Goal: Task Accomplishment & Management: Use online tool/utility

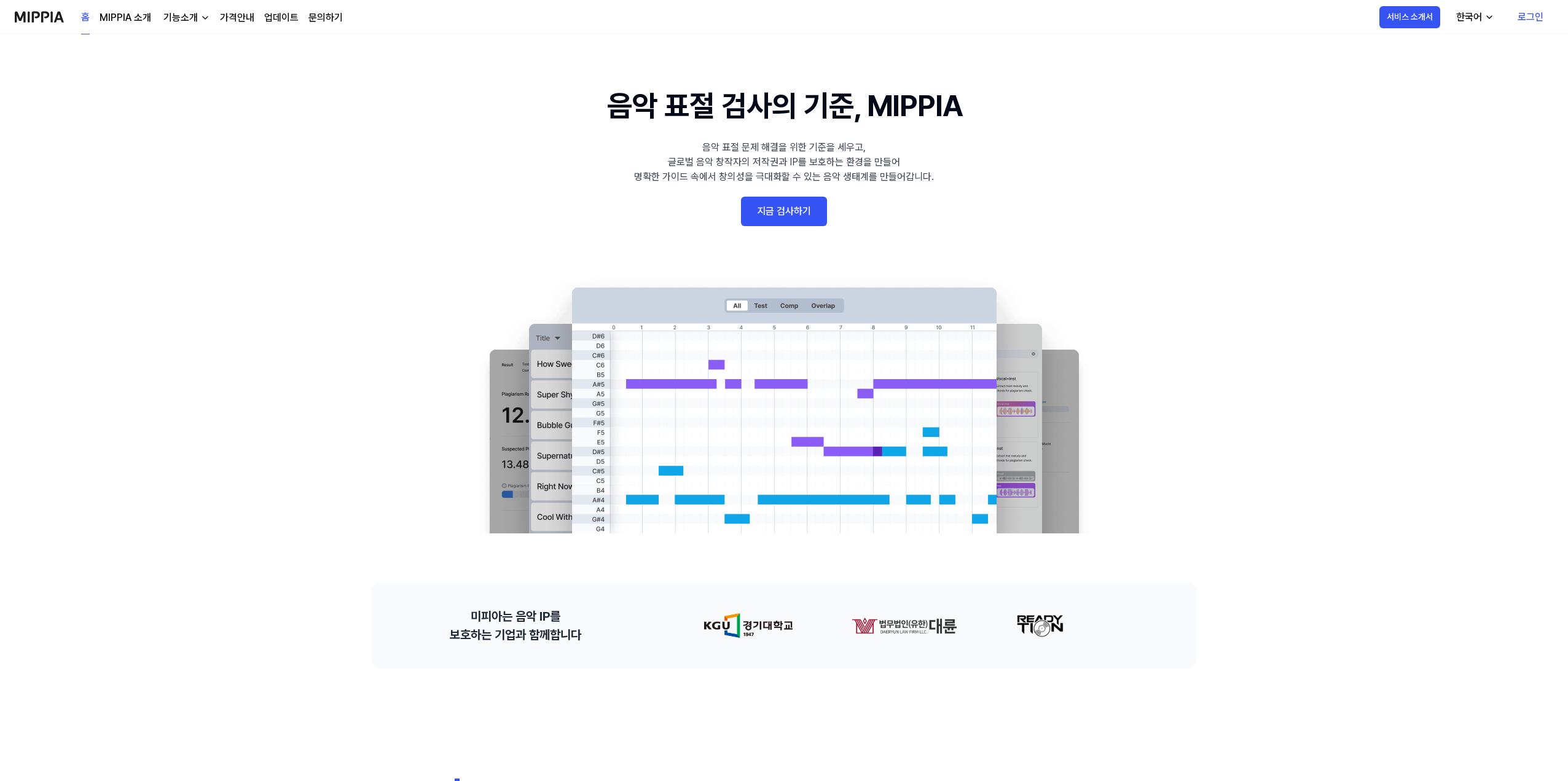
click at [778, 216] on link "지금 검사하기" at bounding box center [784, 211] width 86 height 29
drag, startPoint x: 145, startPoint y: 153, endPoint x: 206, endPoint y: 140, distance: 62.4
click at [804, 204] on link "지금 검사하기" at bounding box center [784, 211] width 86 height 29
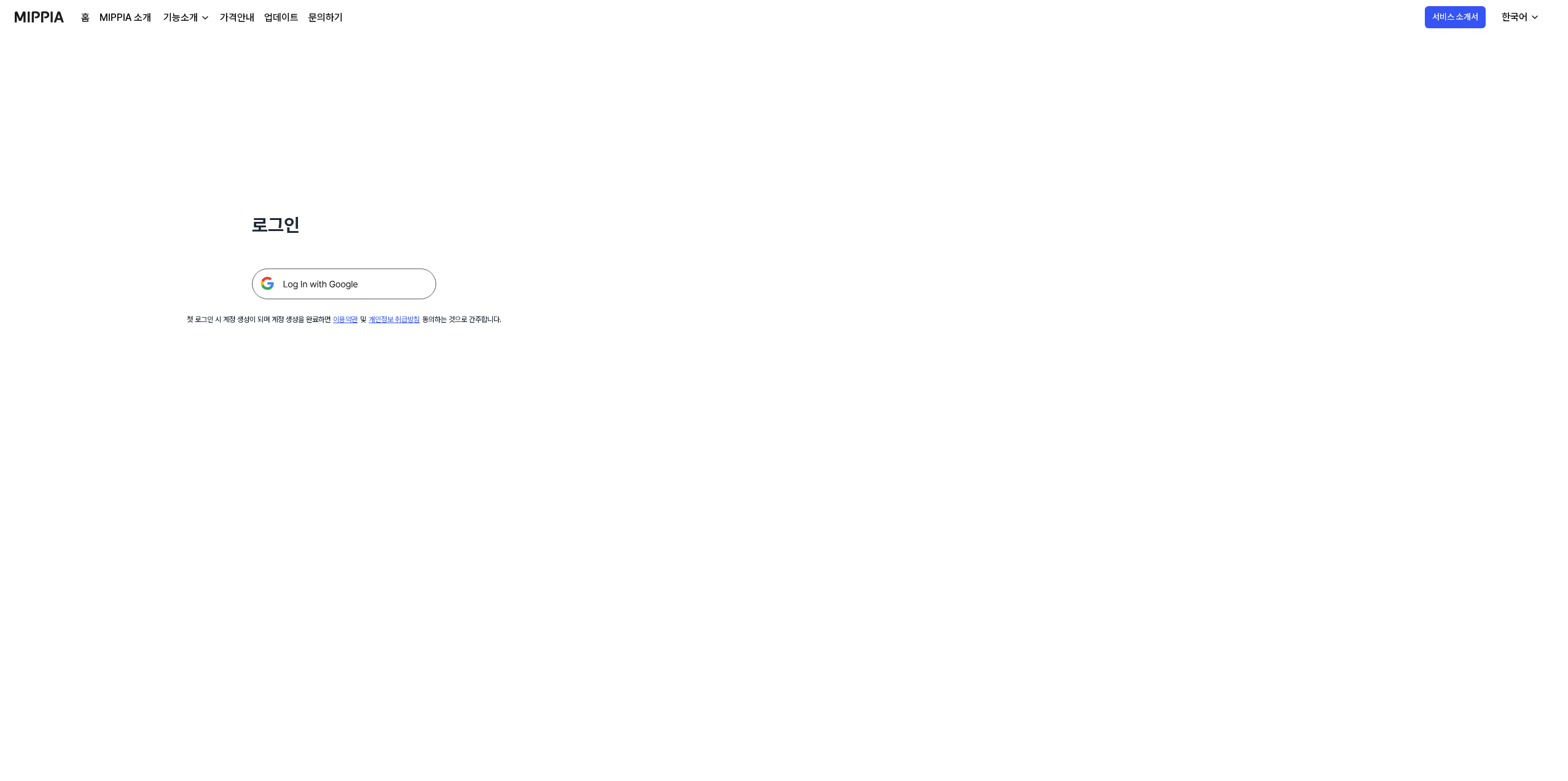
click at [345, 299] on img at bounding box center [343, 283] width 184 height 31
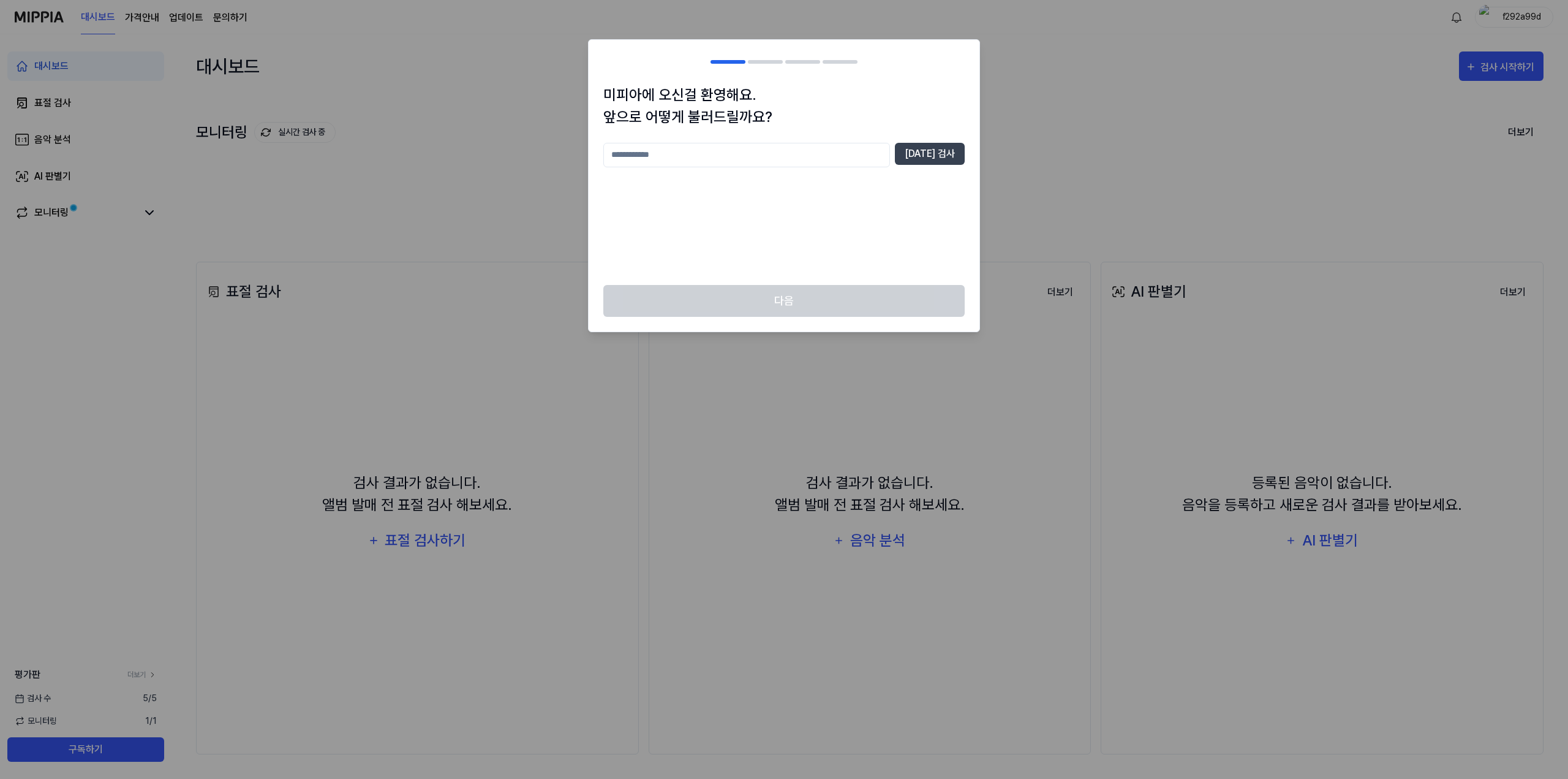
click at [834, 166] on input "text" at bounding box center [747, 155] width 287 height 25
type input "*"
type input "******"
click at [938, 152] on button "[DATE] 검사" at bounding box center [929, 153] width 70 height 22
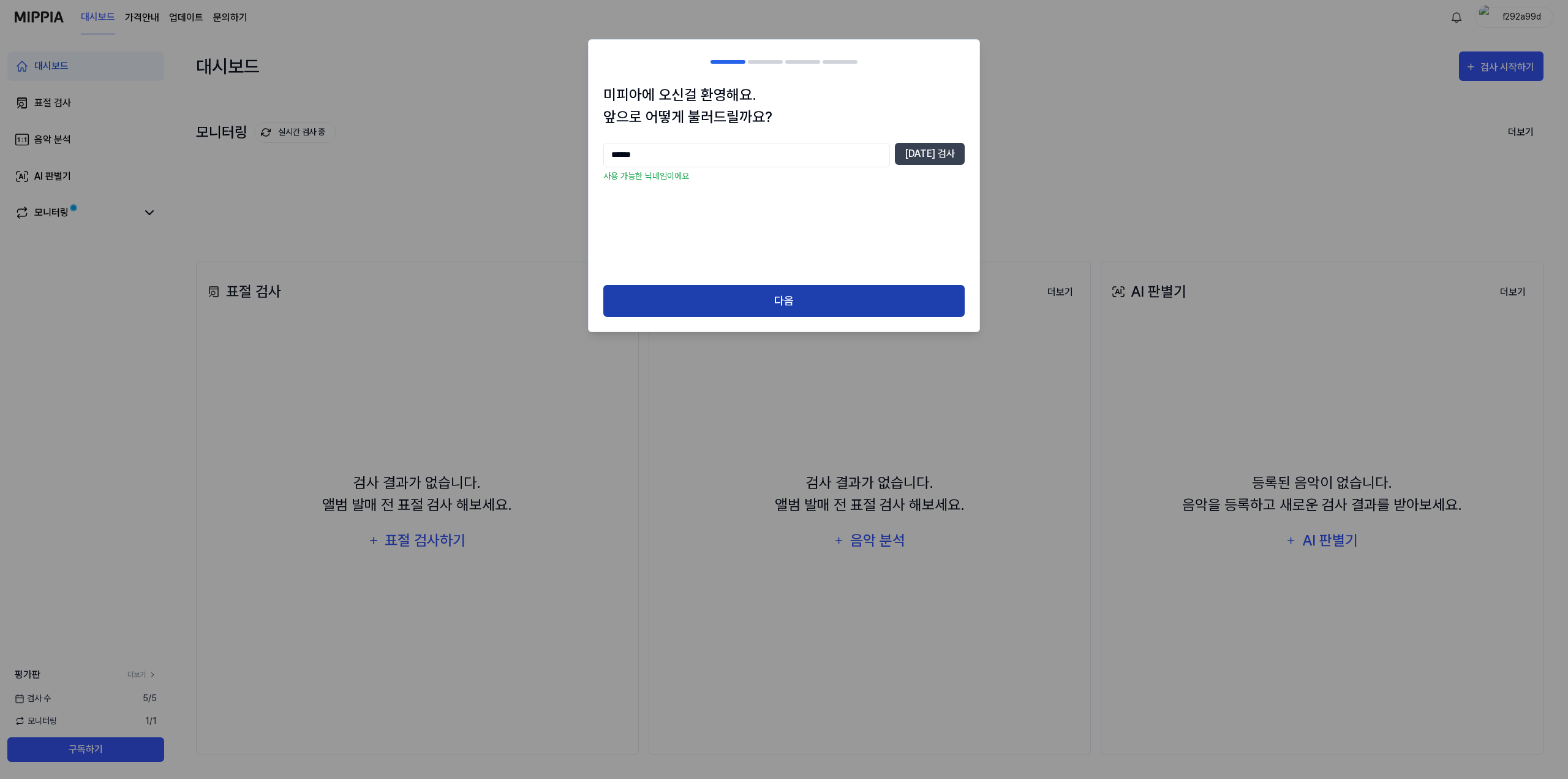
click at [874, 305] on button "다음" at bounding box center [784, 301] width 361 height 33
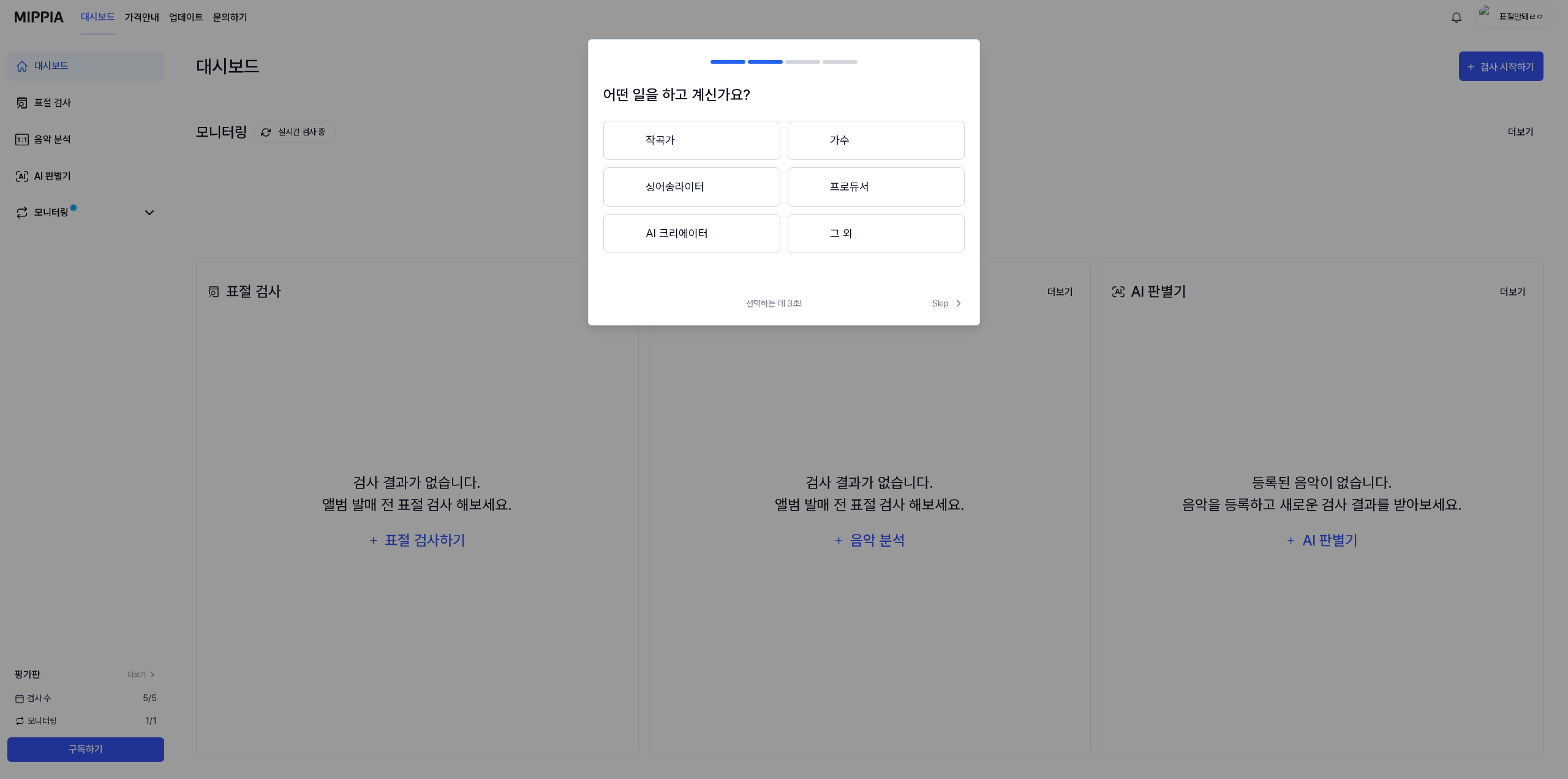
click at [737, 186] on button "싱어송라이터" at bounding box center [692, 187] width 177 height 39
click at [735, 198] on button "3년 이하" at bounding box center [692, 187] width 177 height 39
click at [712, 245] on button "그 외" at bounding box center [691, 238] width 175 height 39
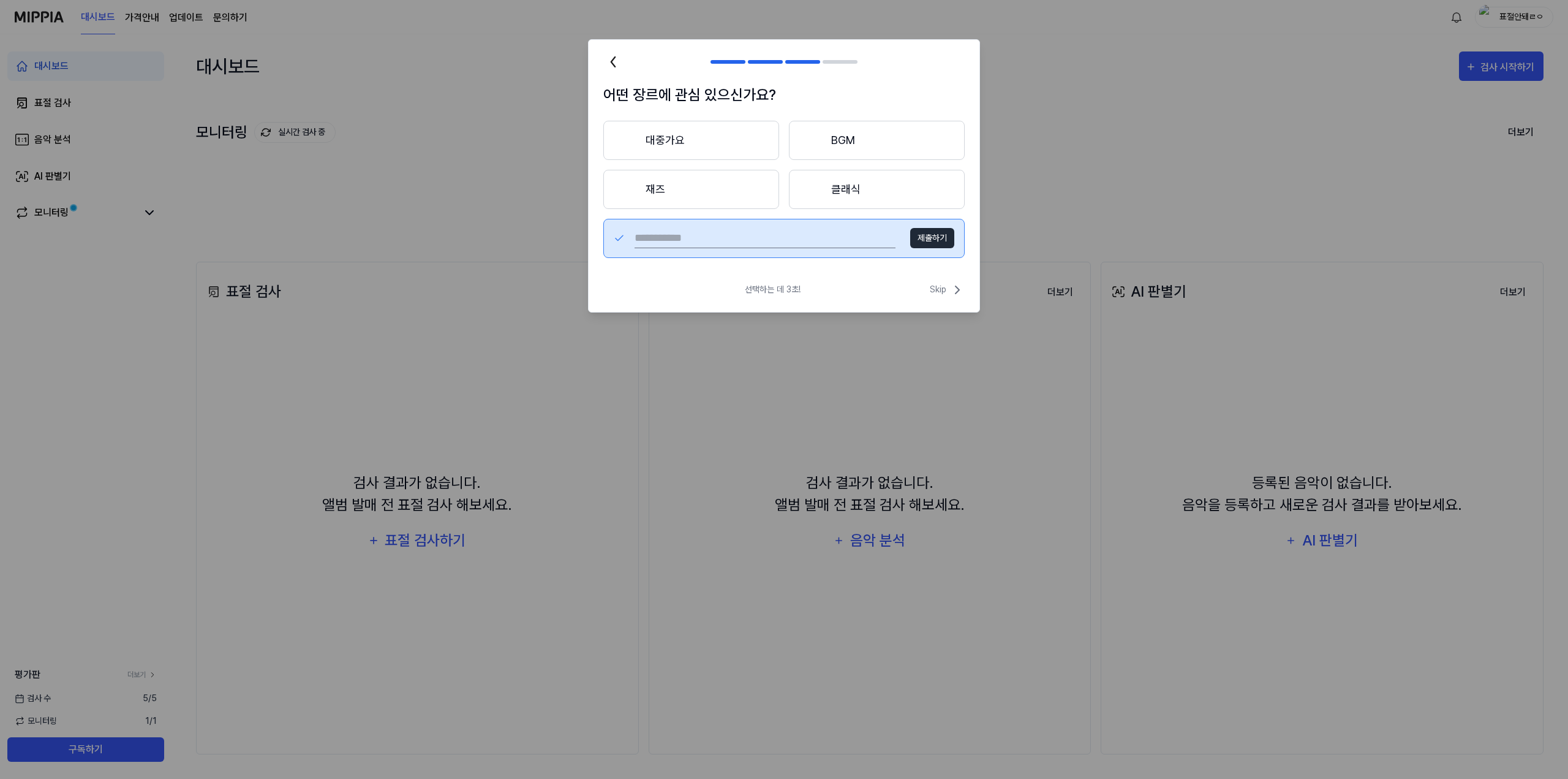
click at [866, 245] on input "text" at bounding box center [765, 238] width 261 height 19
type input "*"
click at [936, 239] on button "제출하기" at bounding box center [932, 238] width 44 height 20
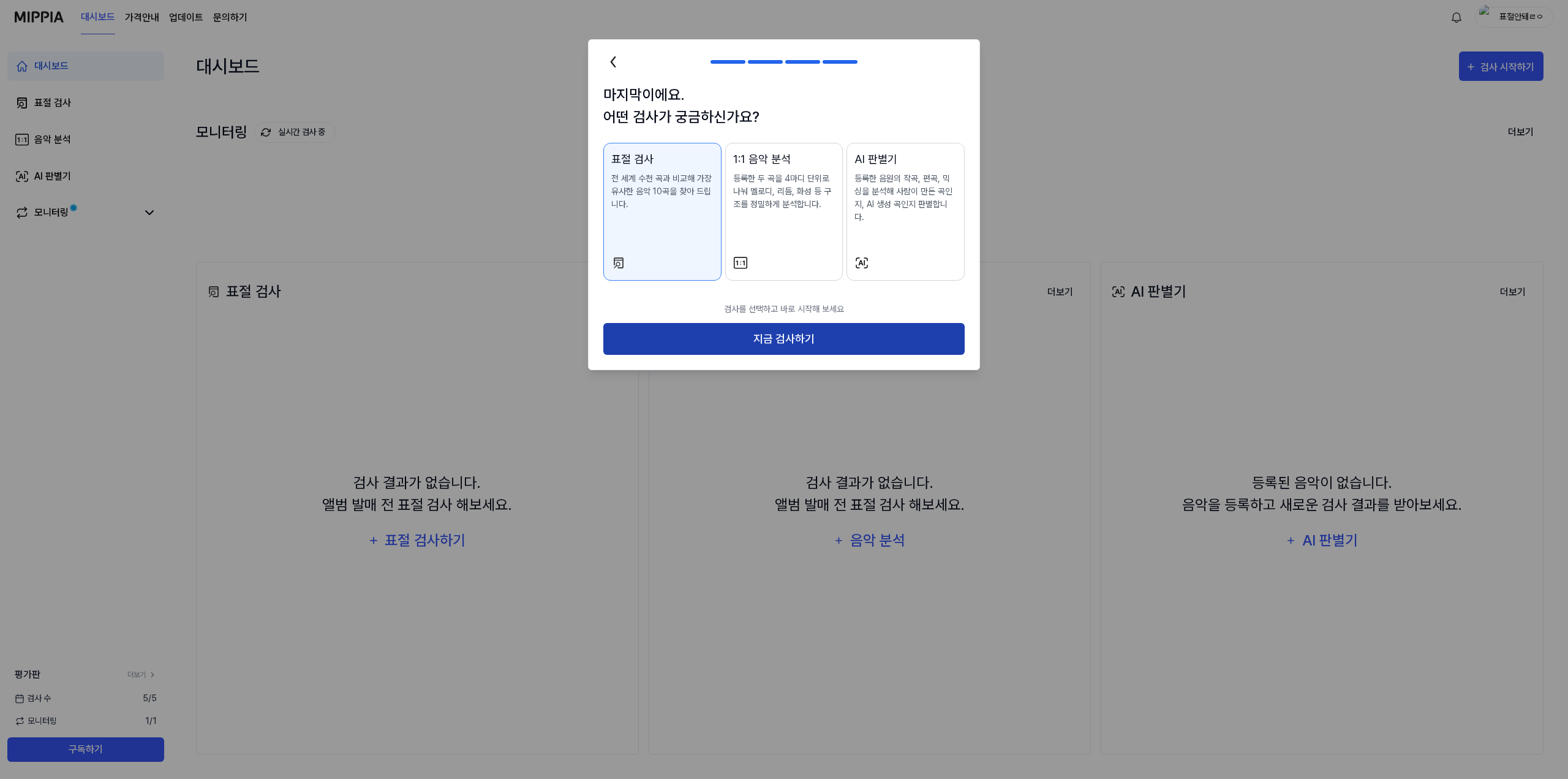
click at [786, 327] on button "지금 검사하기" at bounding box center [784, 339] width 361 height 33
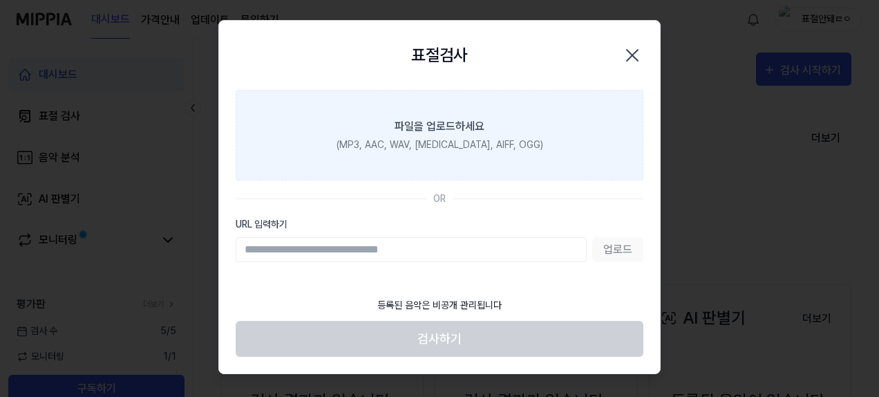
click at [462, 251] on input "URL 입력하기" at bounding box center [411, 249] width 351 height 25
